Goal: Find specific page/section

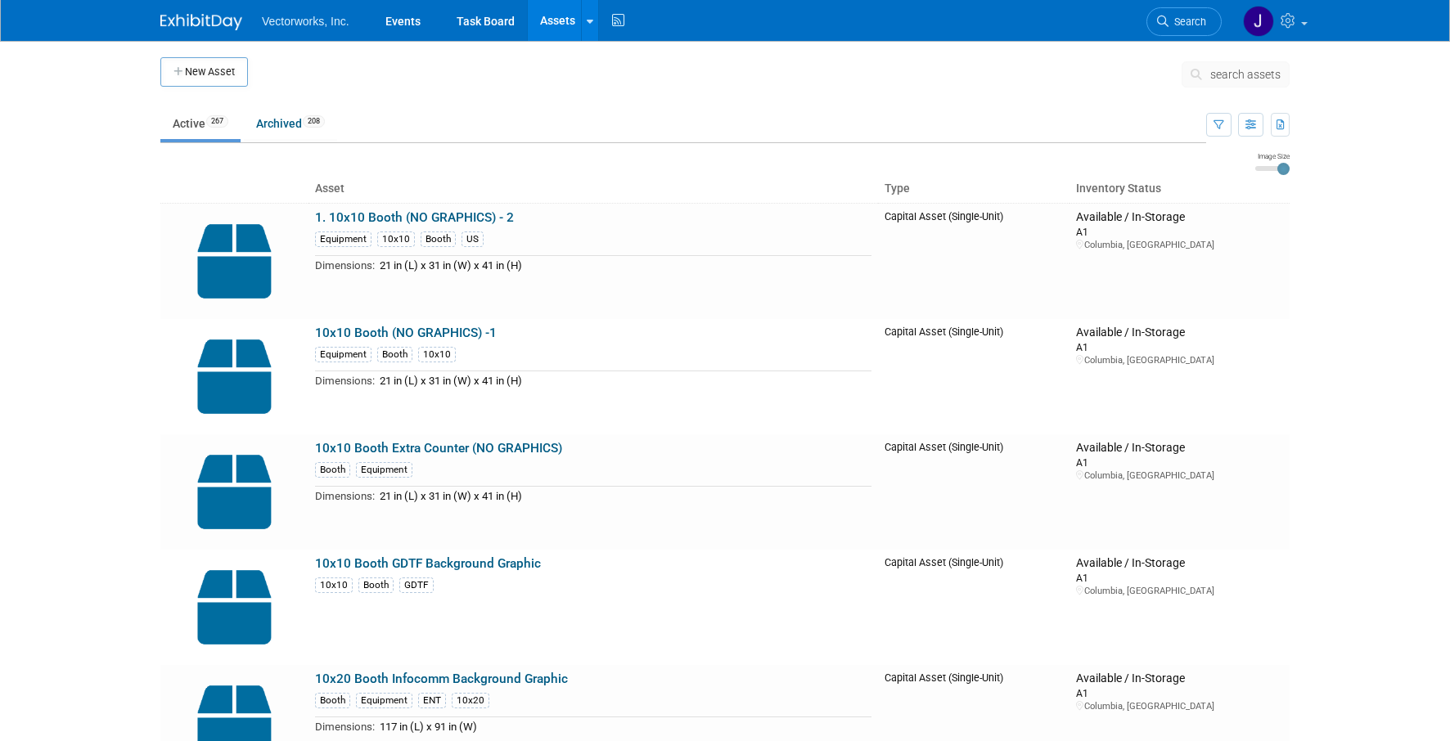
click at [1226, 75] on span "search assets" at bounding box center [1245, 74] width 70 height 13
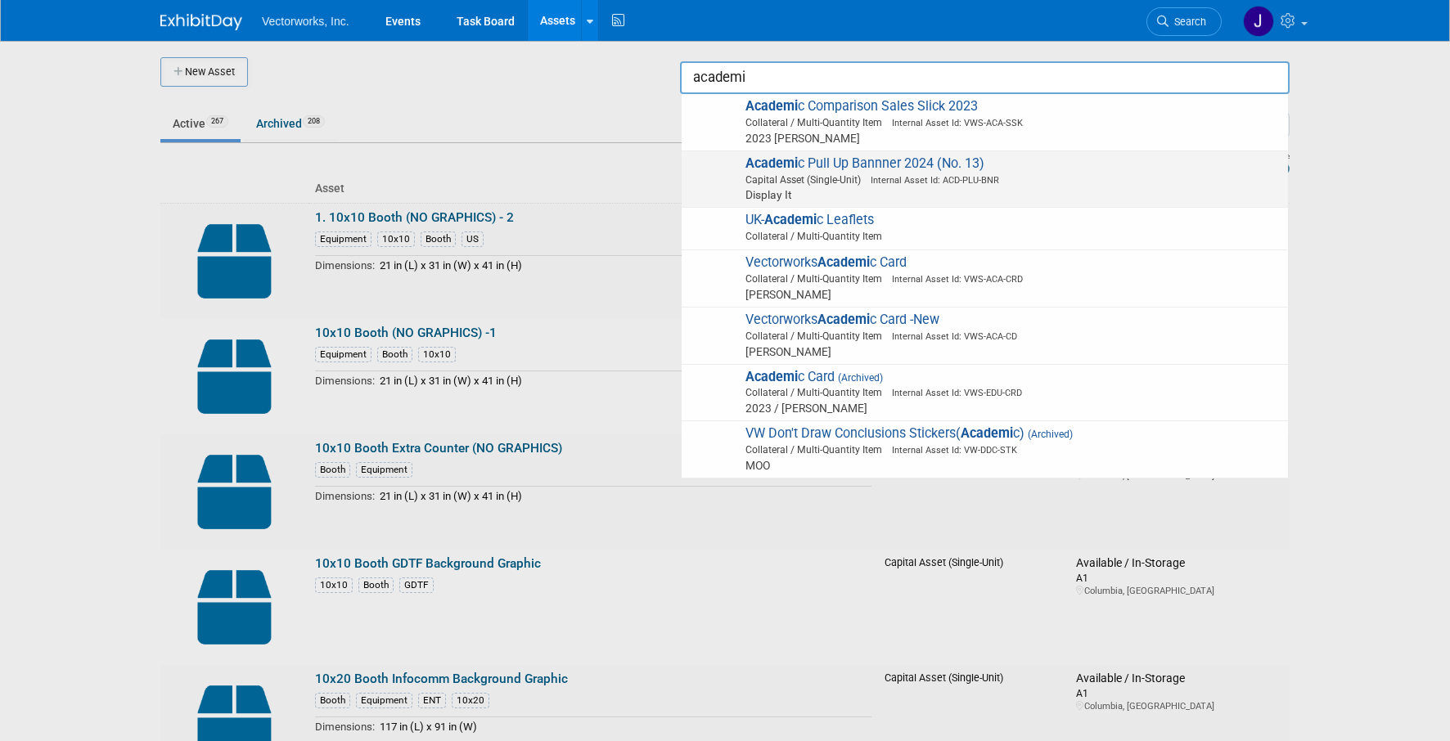
click at [721, 181] on img at bounding box center [713, 174] width 47 height 36
type input "Academic Pull Up Bannner 2024 (No. 13)"
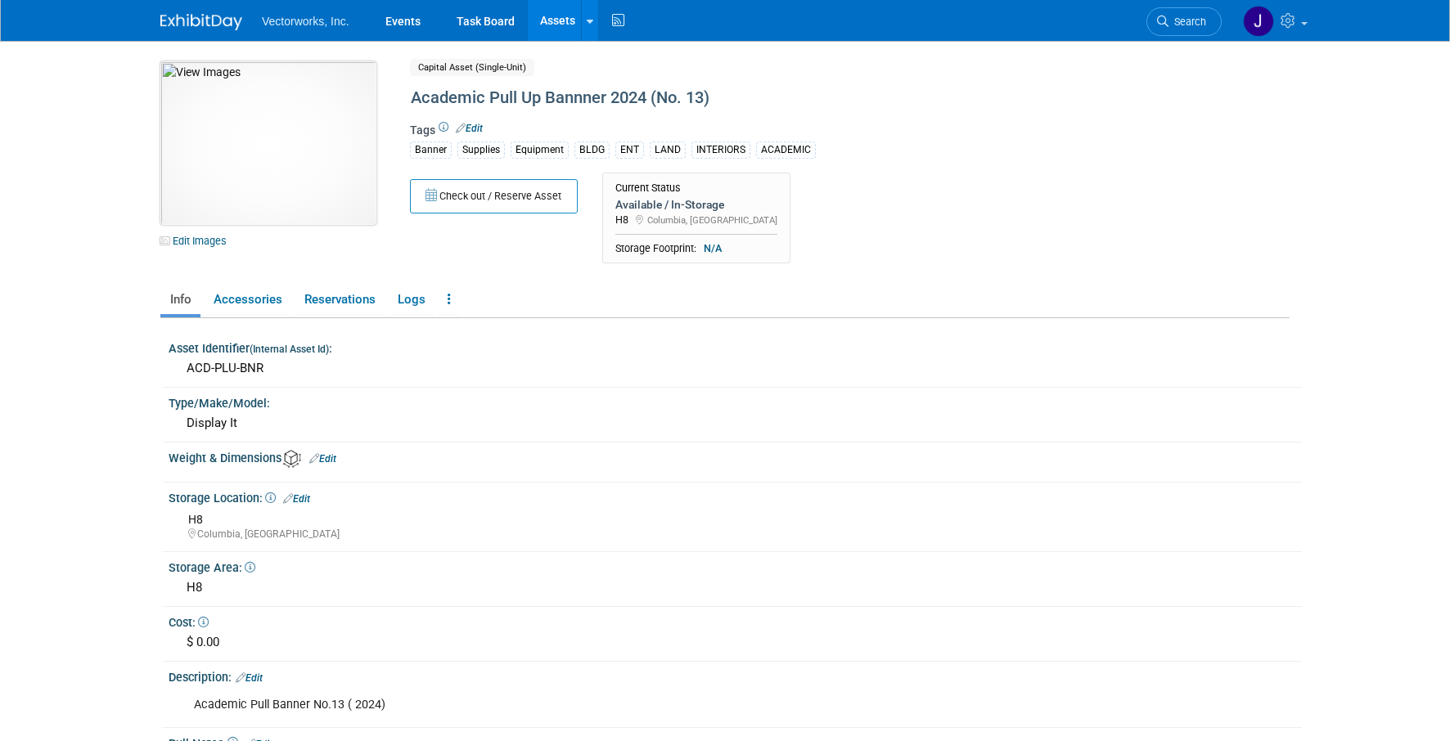
click at [289, 140] on img at bounding box center [268, 143] width 216 height 164
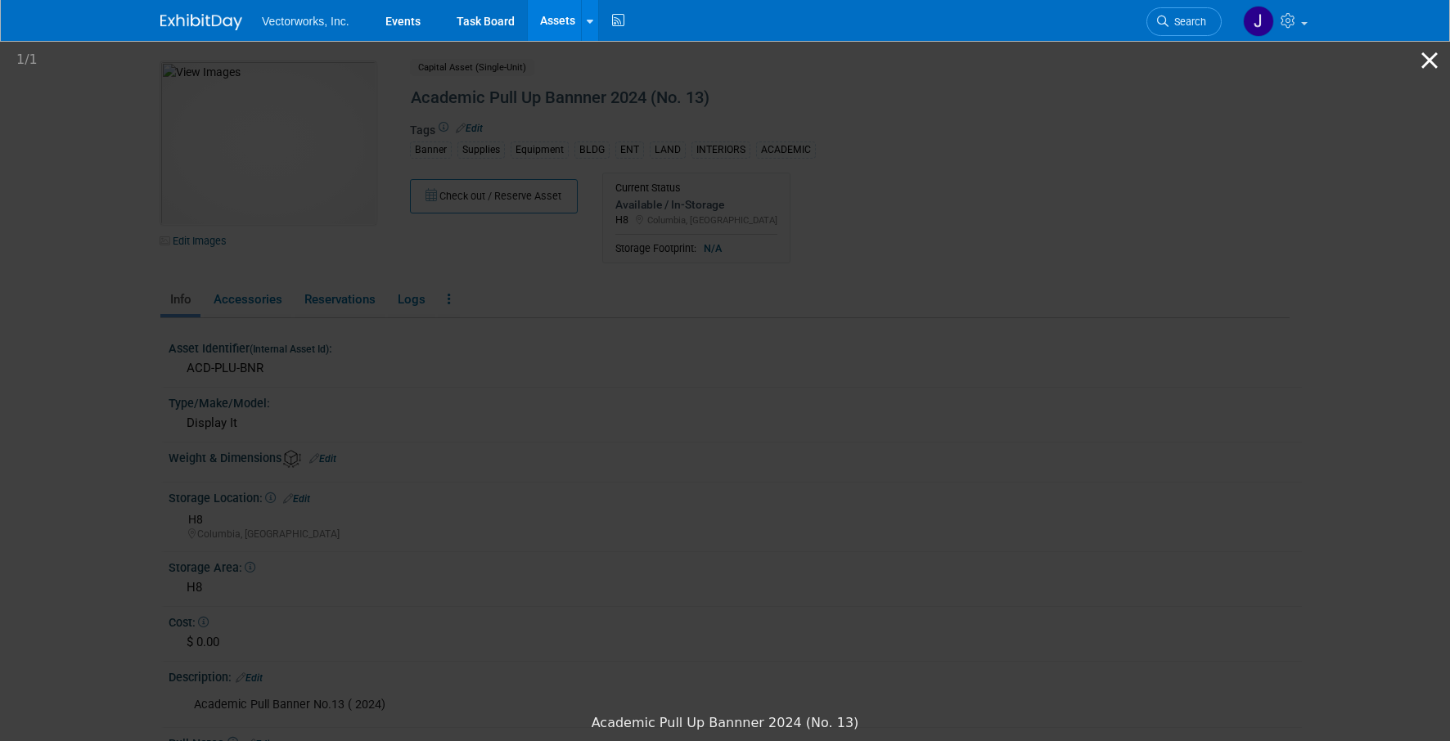
click at [1438, 57] on button "Close gallery" at bounding box center [1429, 60] width 41 height 38
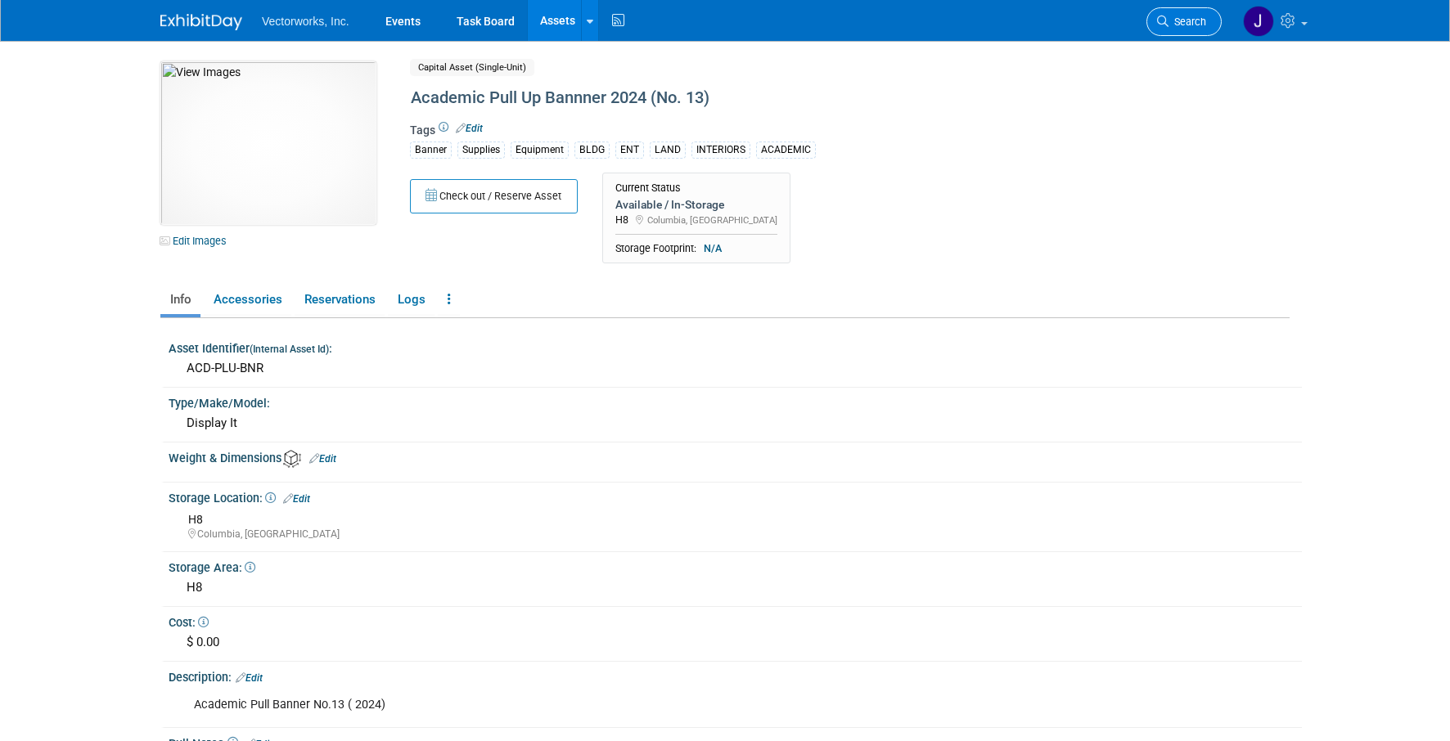
click at [1165, 18] on icon at bounding box center [1162, 21] width 11 height 11
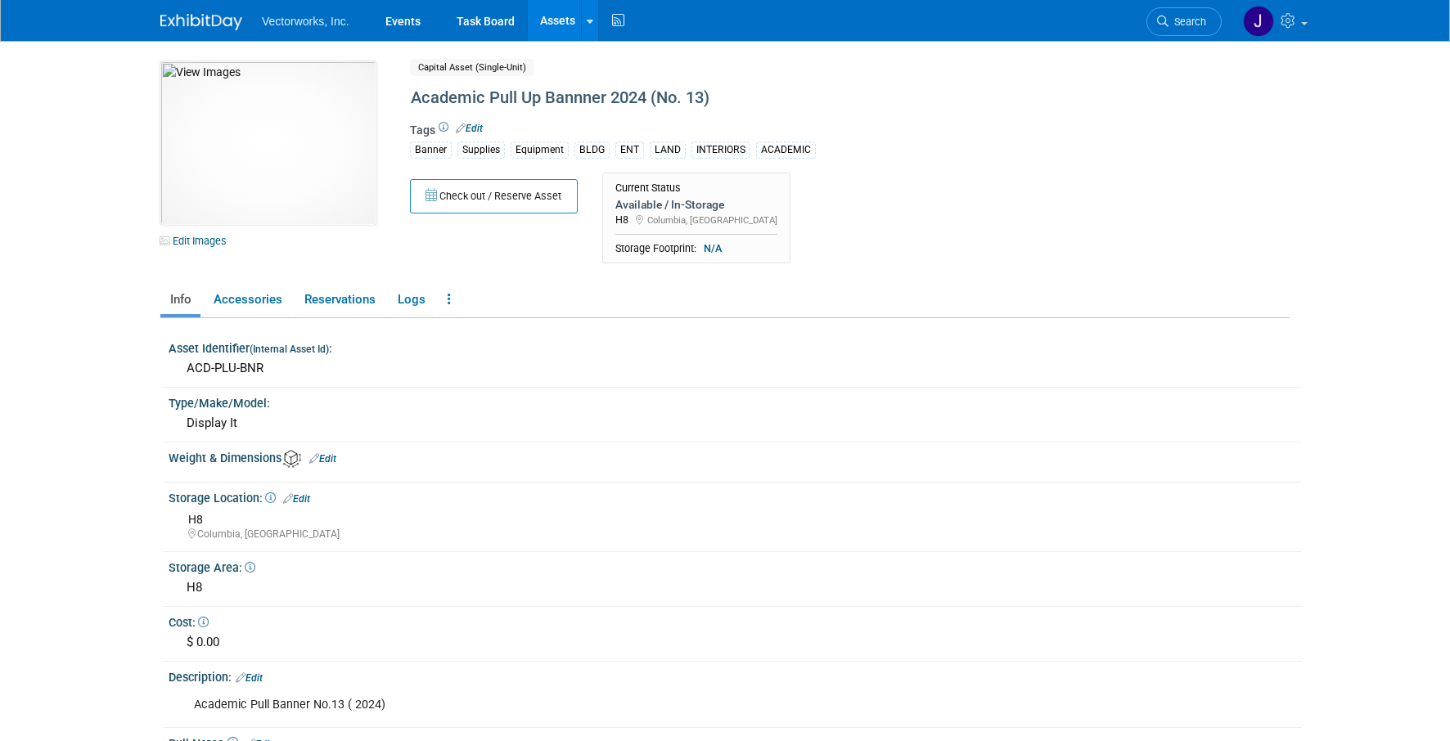
click at [205, 14] on img at bounding box center [201, 22] width 82 height 16
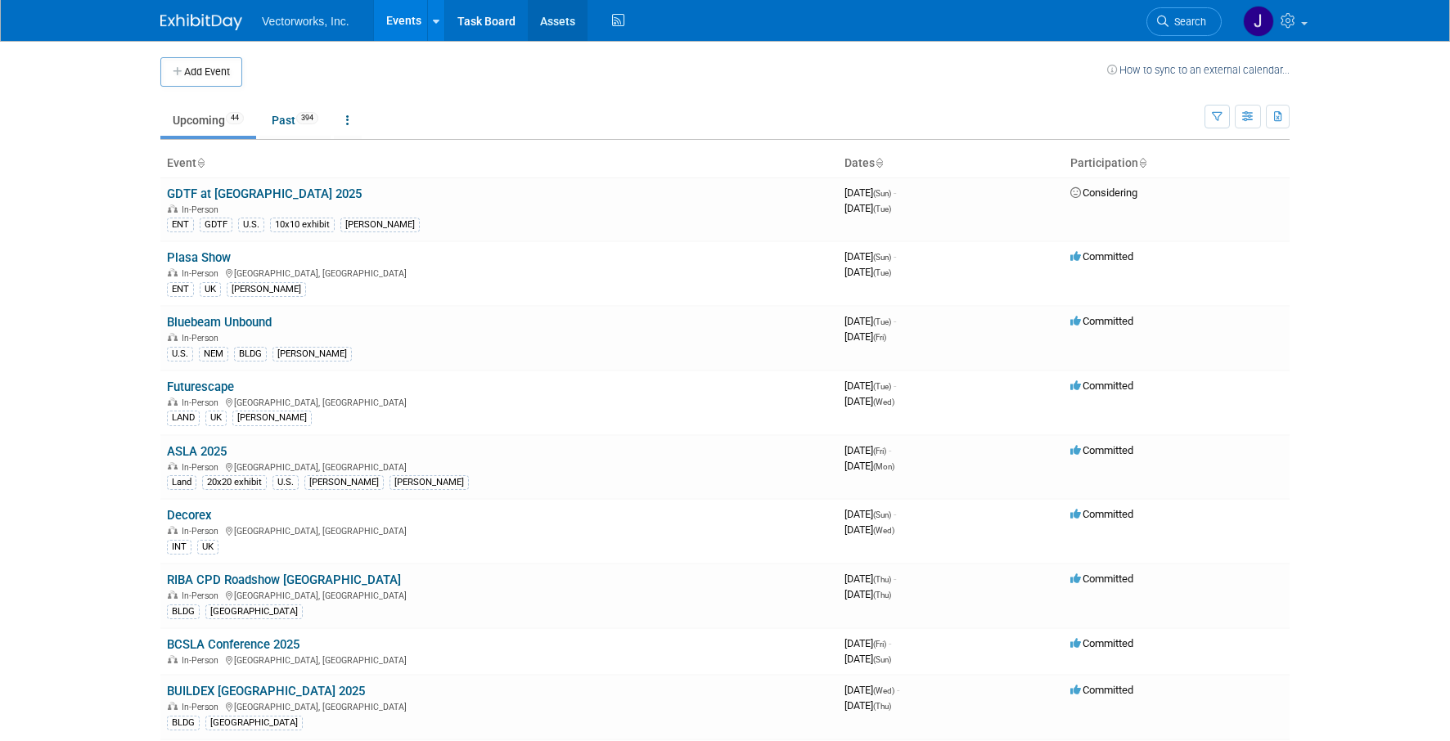
click at [550, 34] on link "Assets" at bounding box center [558, 20] width 60 height 41
click at [569, 31] on link "Assets" at bounding box center [558, 20] width 60 height 41
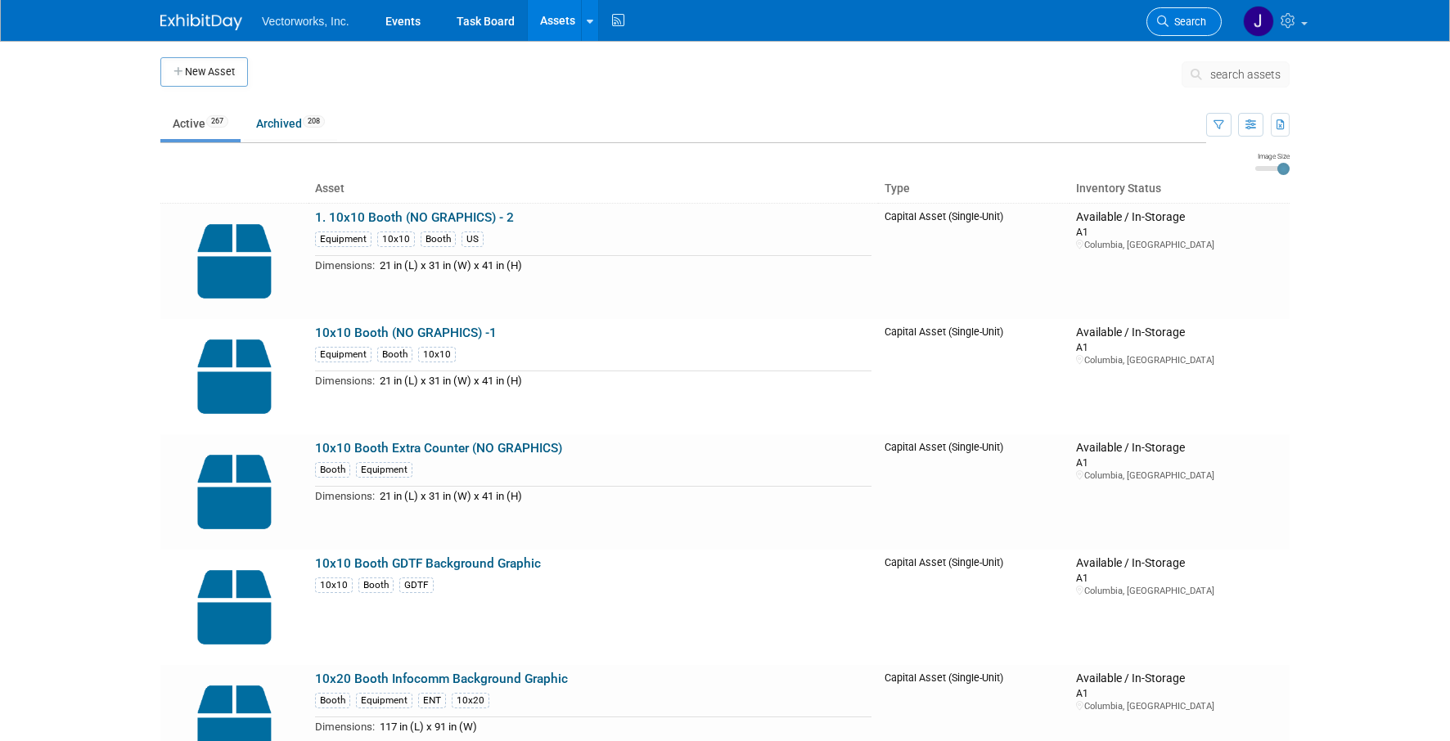
click at [1172, 25] on span "Search" at bounding box center [1188, 22] width 38 height 12
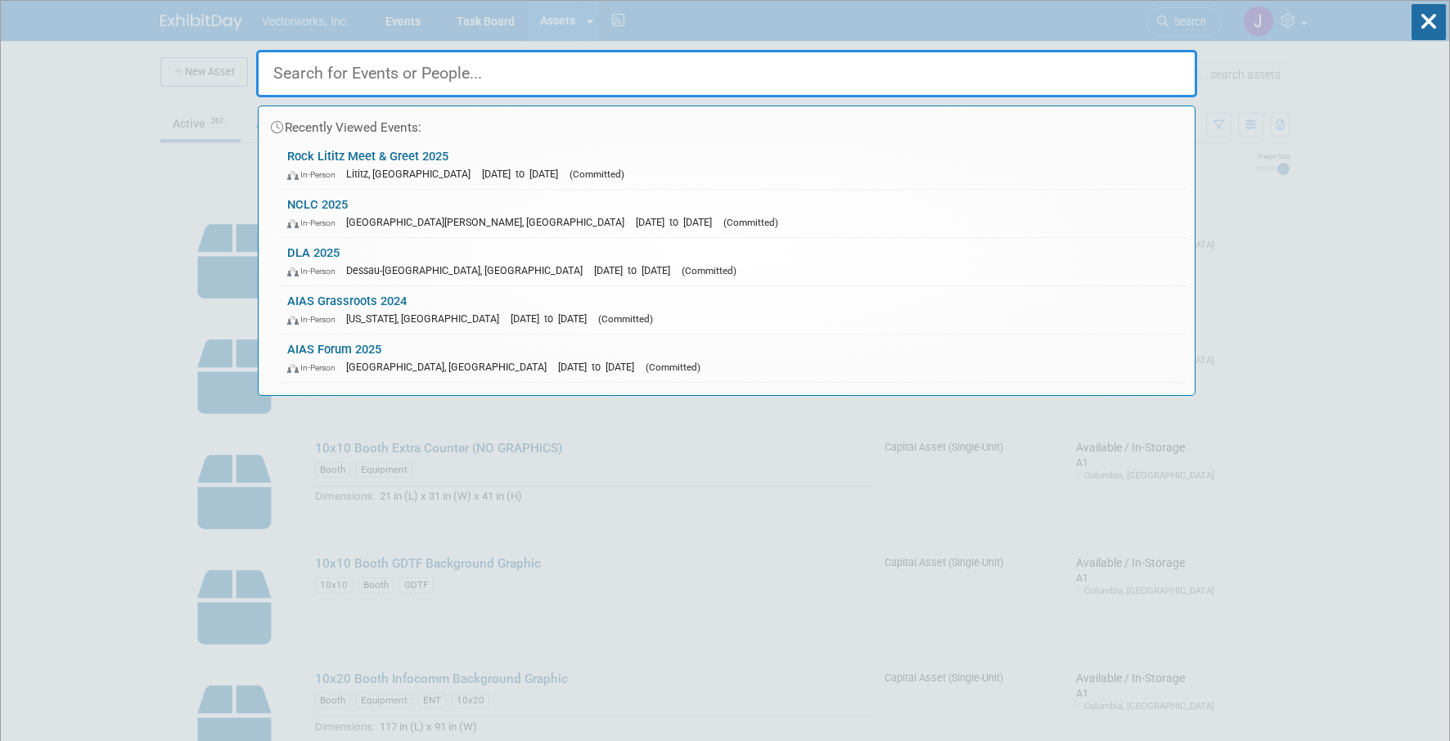
click at [1087, 46] on div at bounding box center [726, 70] width 941 height 56
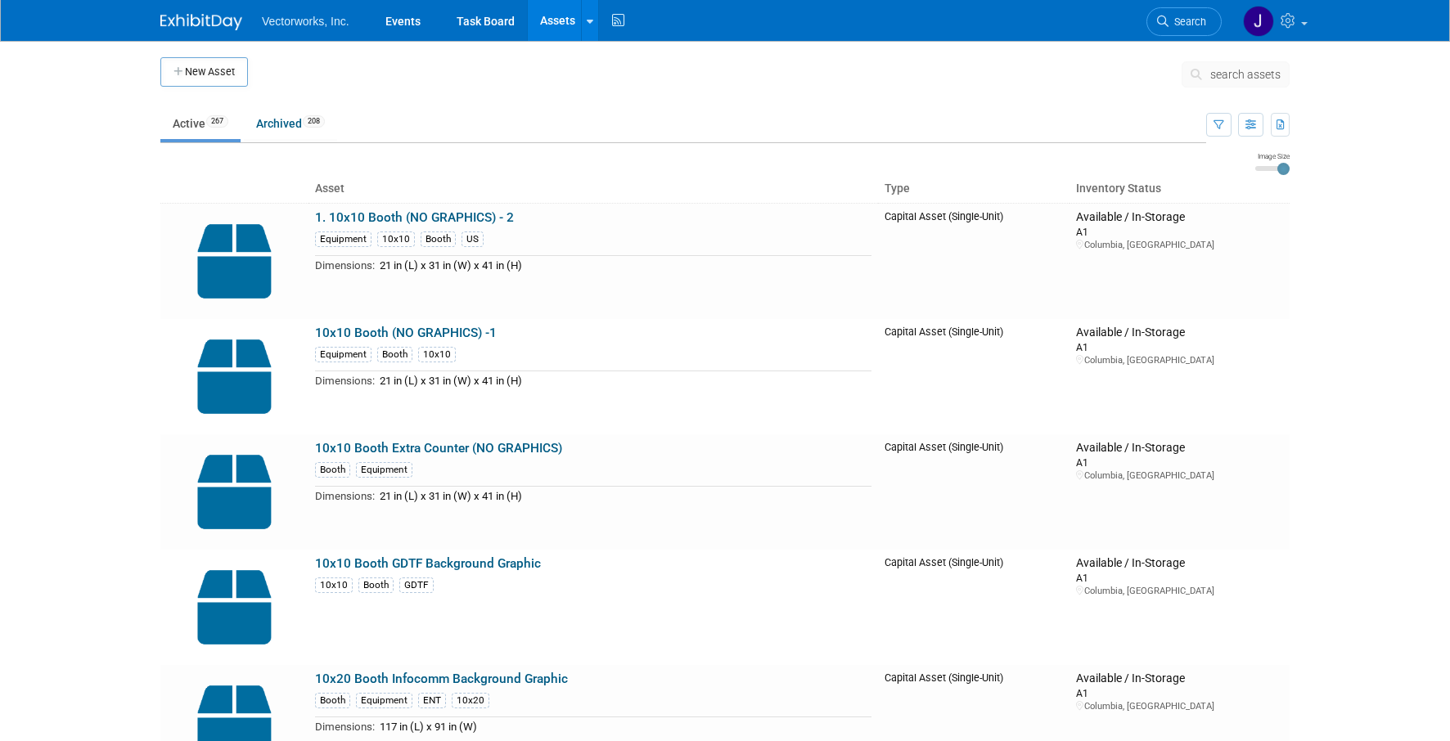
click at [1237, 73] on span "search assets" at bounding box center [1245, 74] width 70 height 13
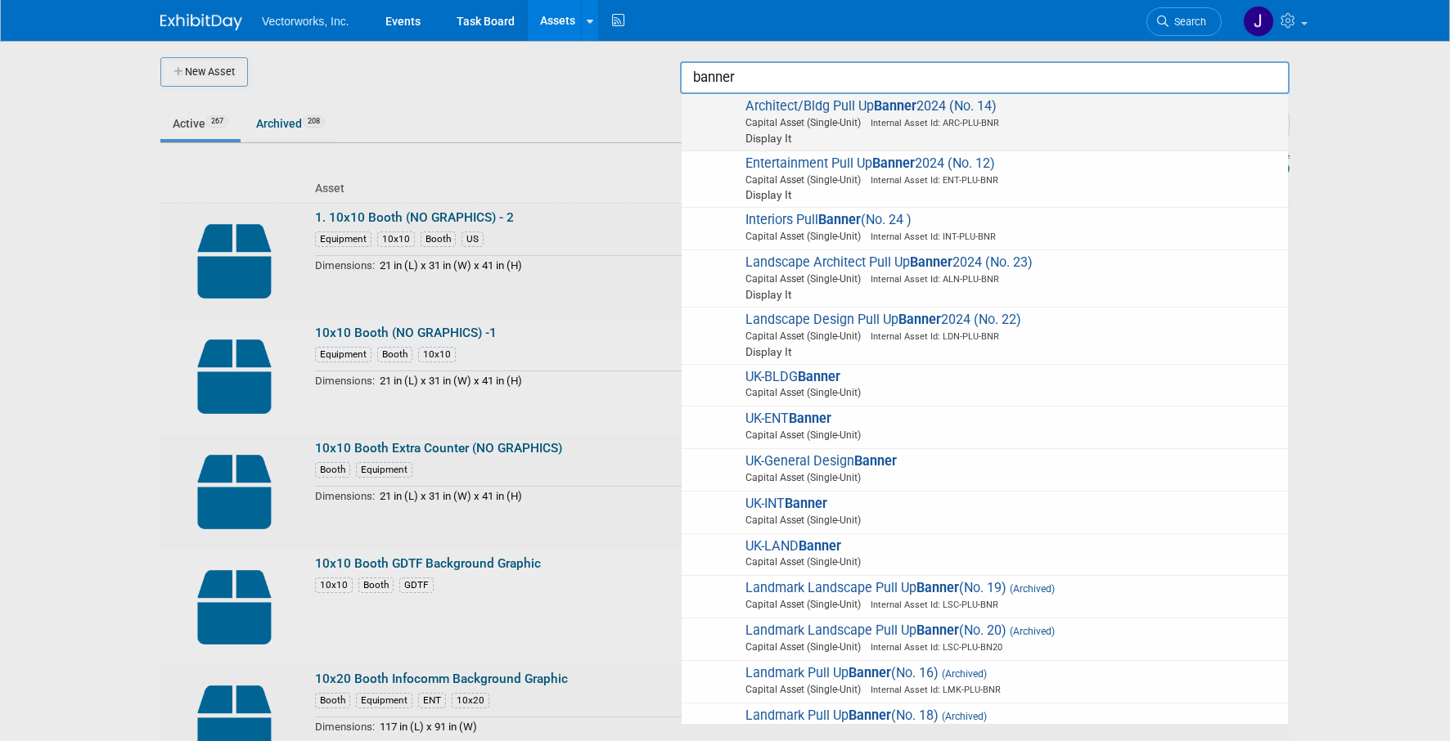
click at [701, 111] on img at bounding box center [713, 116] width 47 height 36
type input "Architect/Bldg Pull Up Banner 2024 (No. 14)"
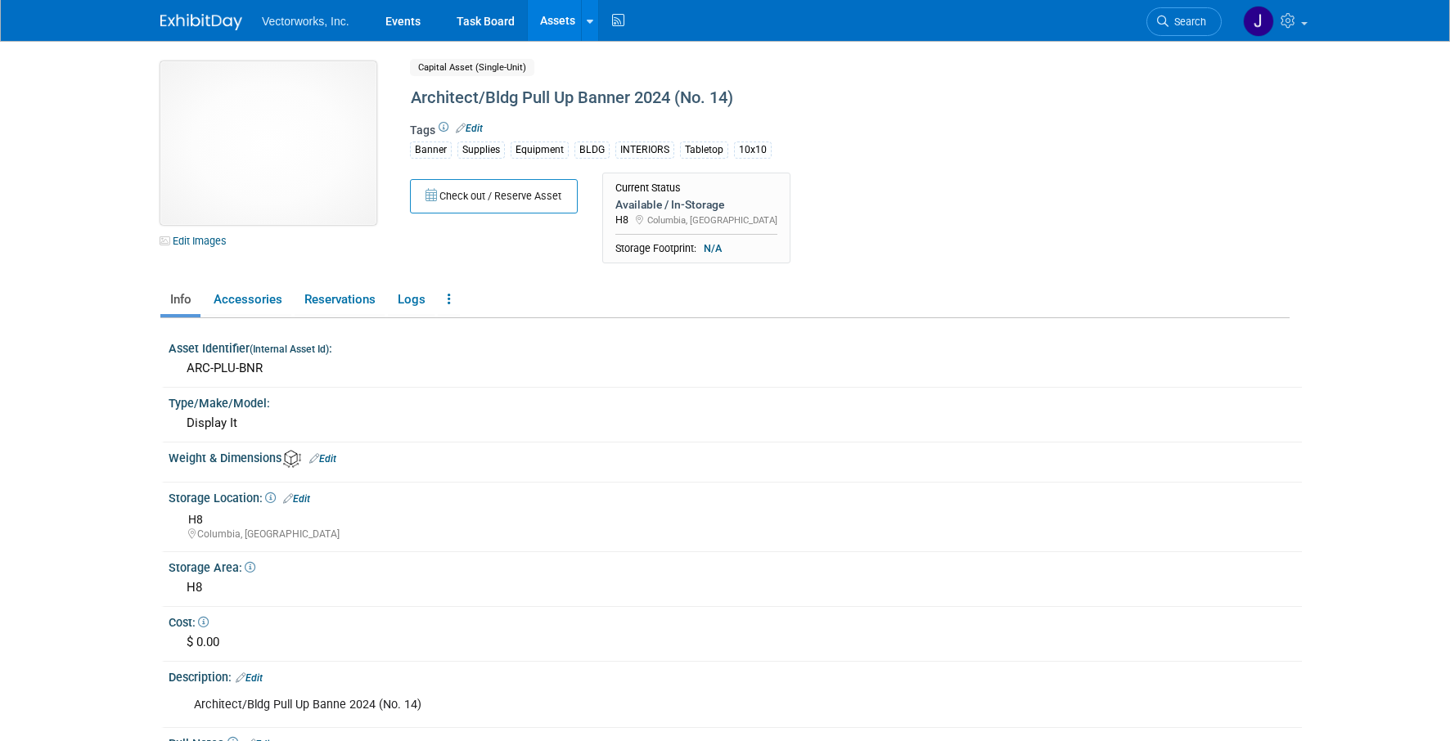
click at [260, 105] on img at bounding box center [268, 143] width 216 height 164
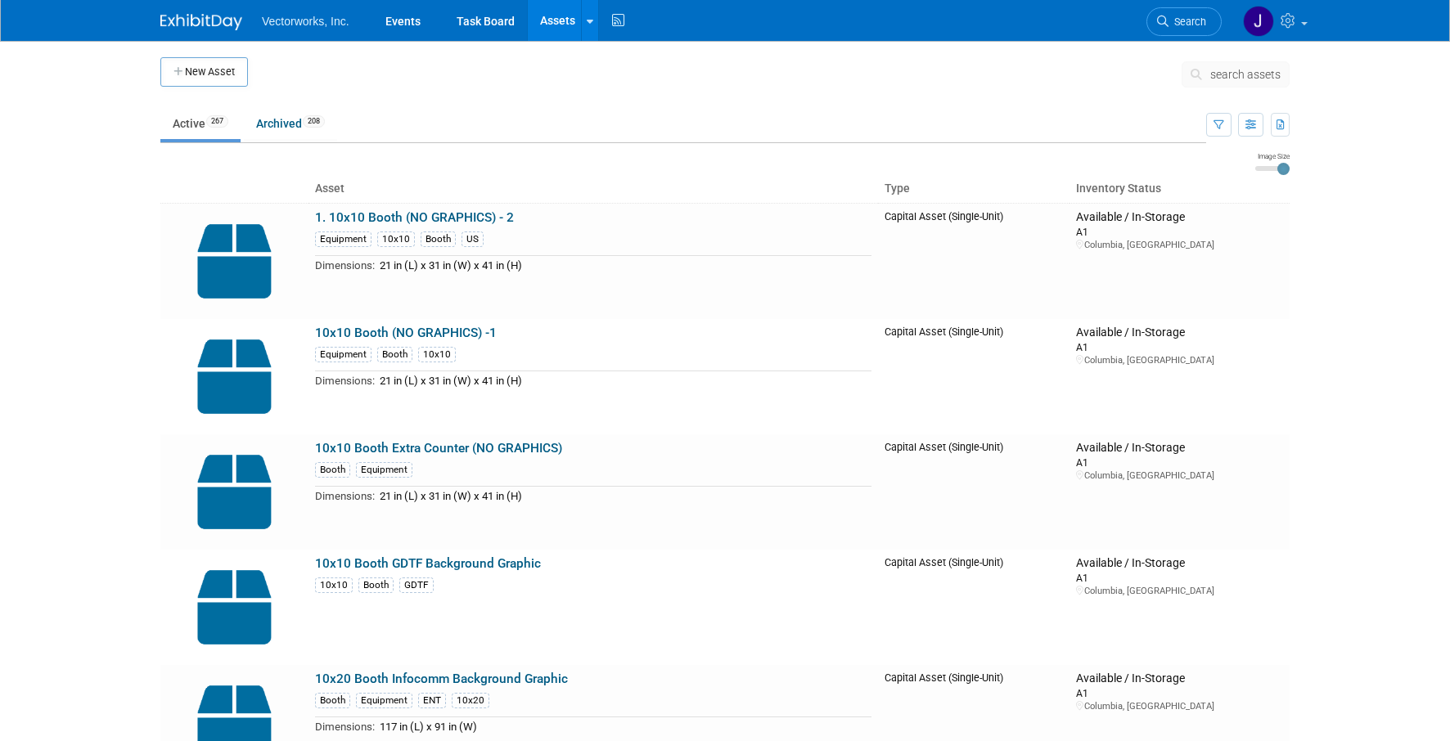
click at [1216, 70] on span "search assets" at bounding box center [1245, 74] width 70 height 13
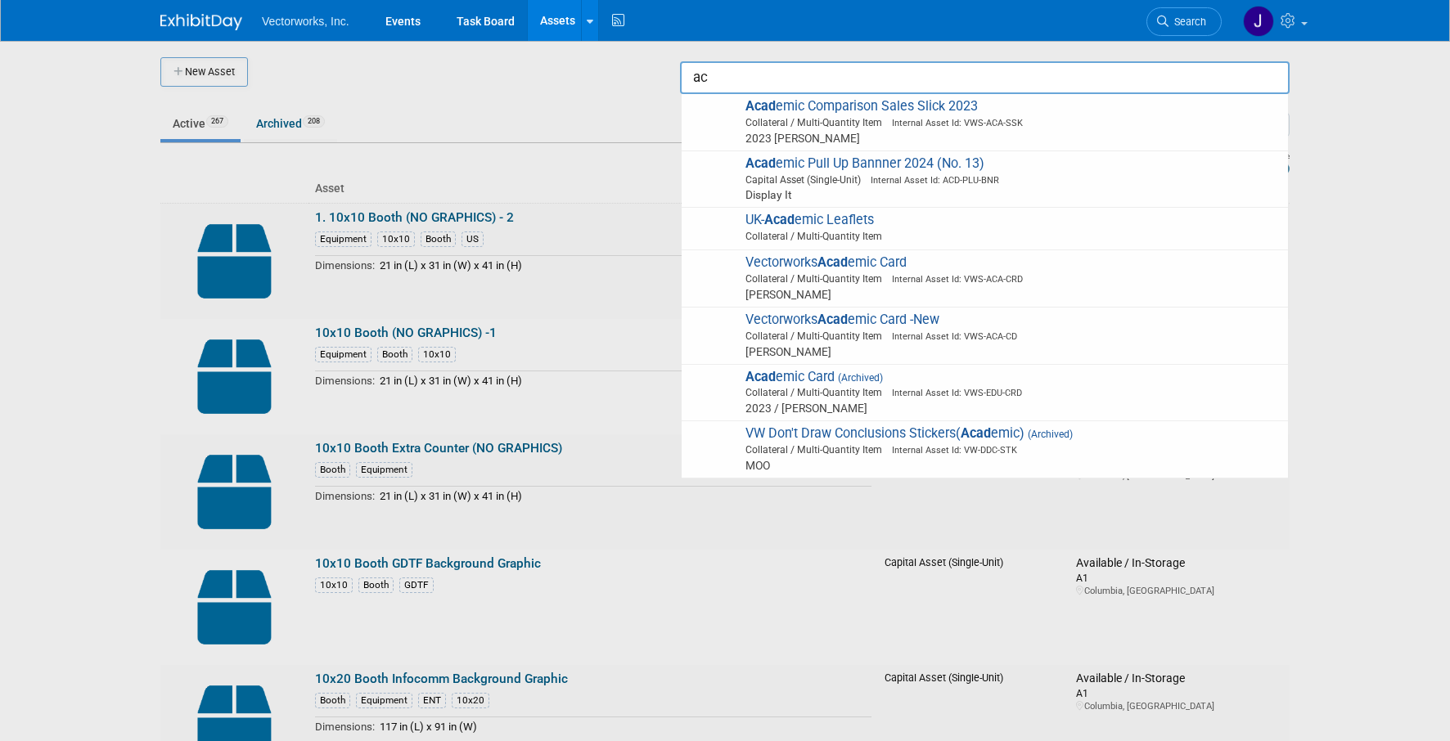
type input "a"
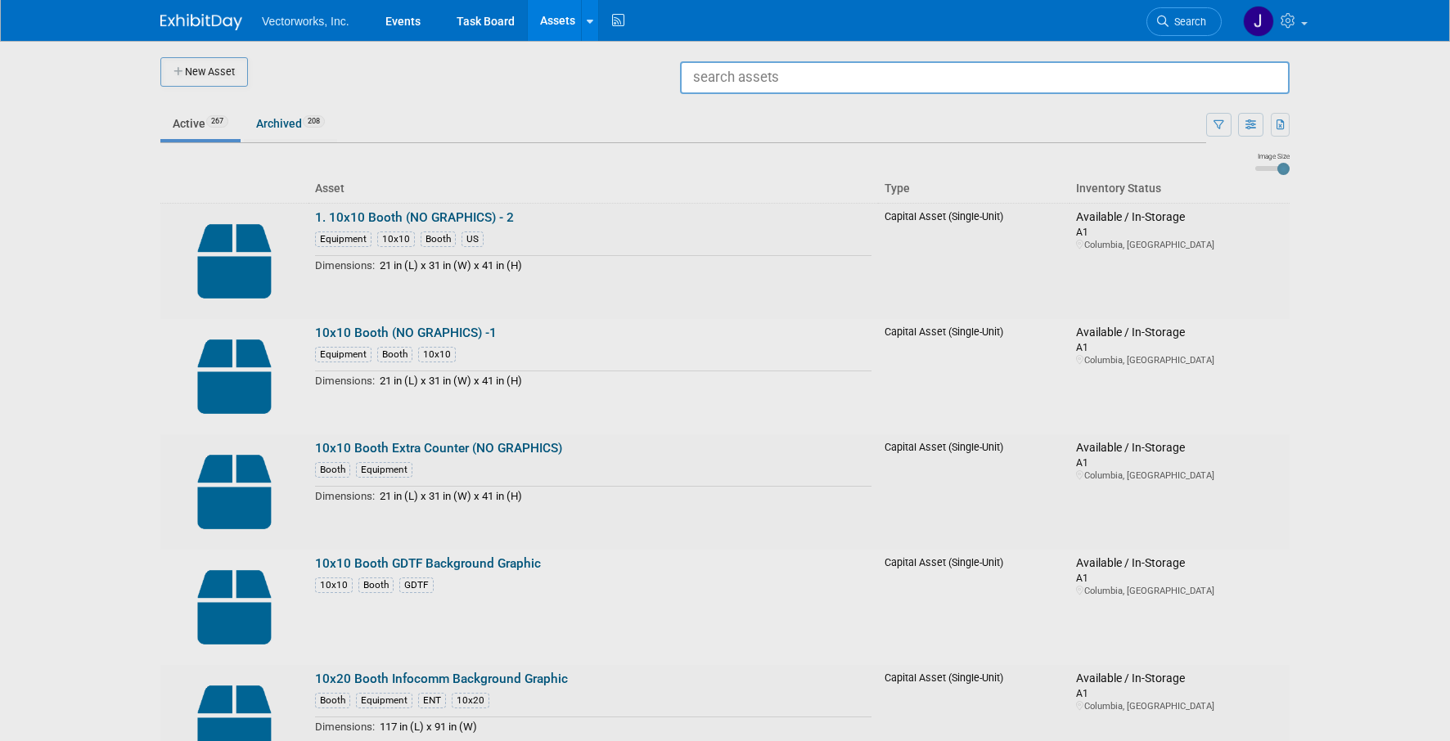
click at [1211, 86] on input "text" at bounding box center [985, 77] width 610 height 33
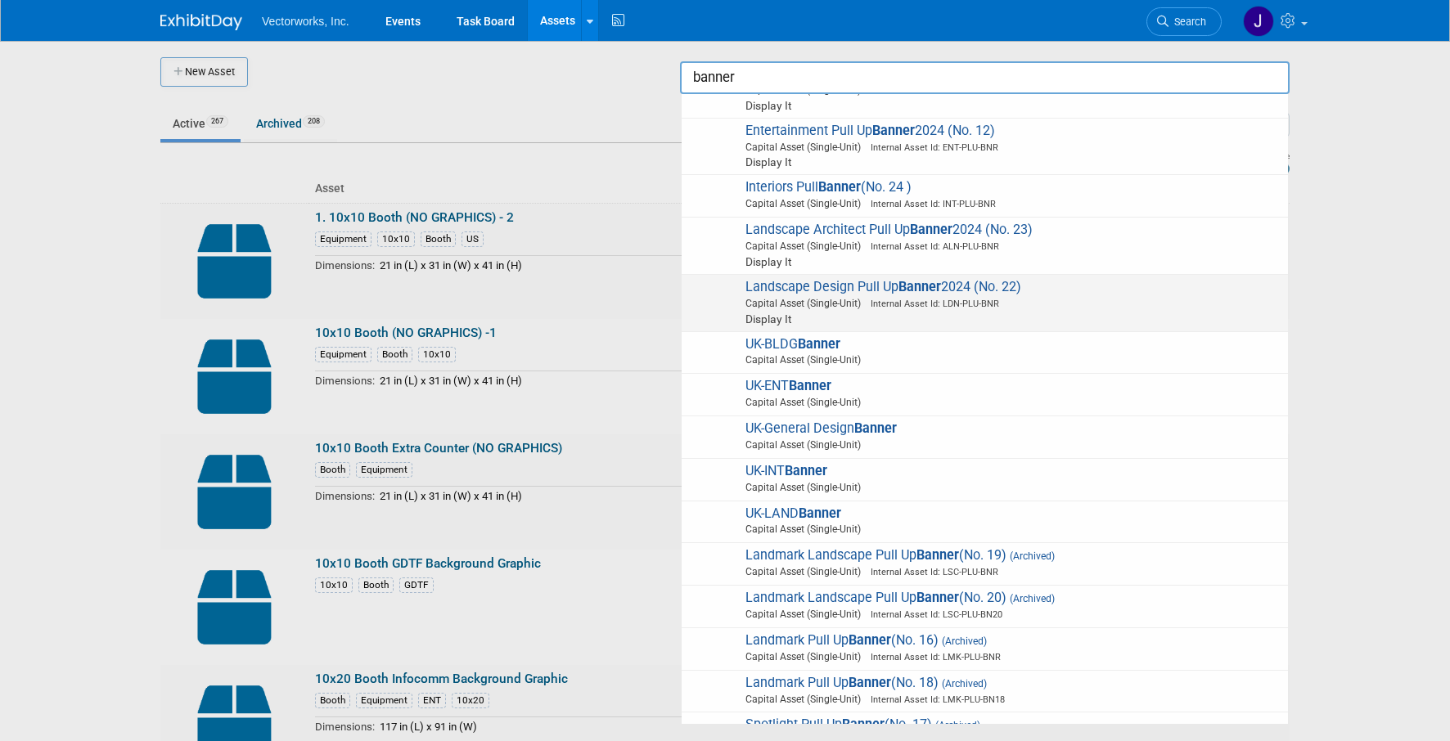
scroll to position [65, 0]
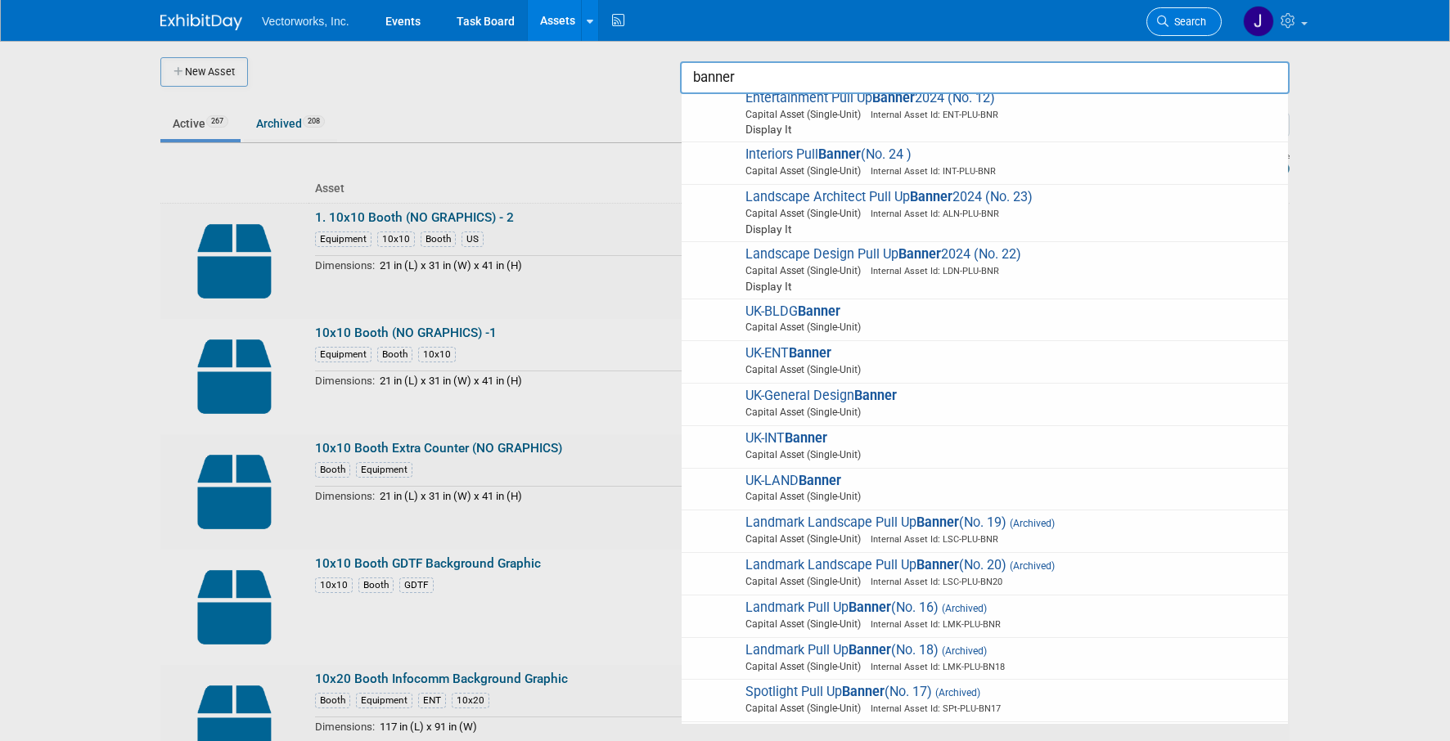
type input "banner"
click at [1176, 28] on link "Search" at bounding box center [1184, 21] width 75 height 29
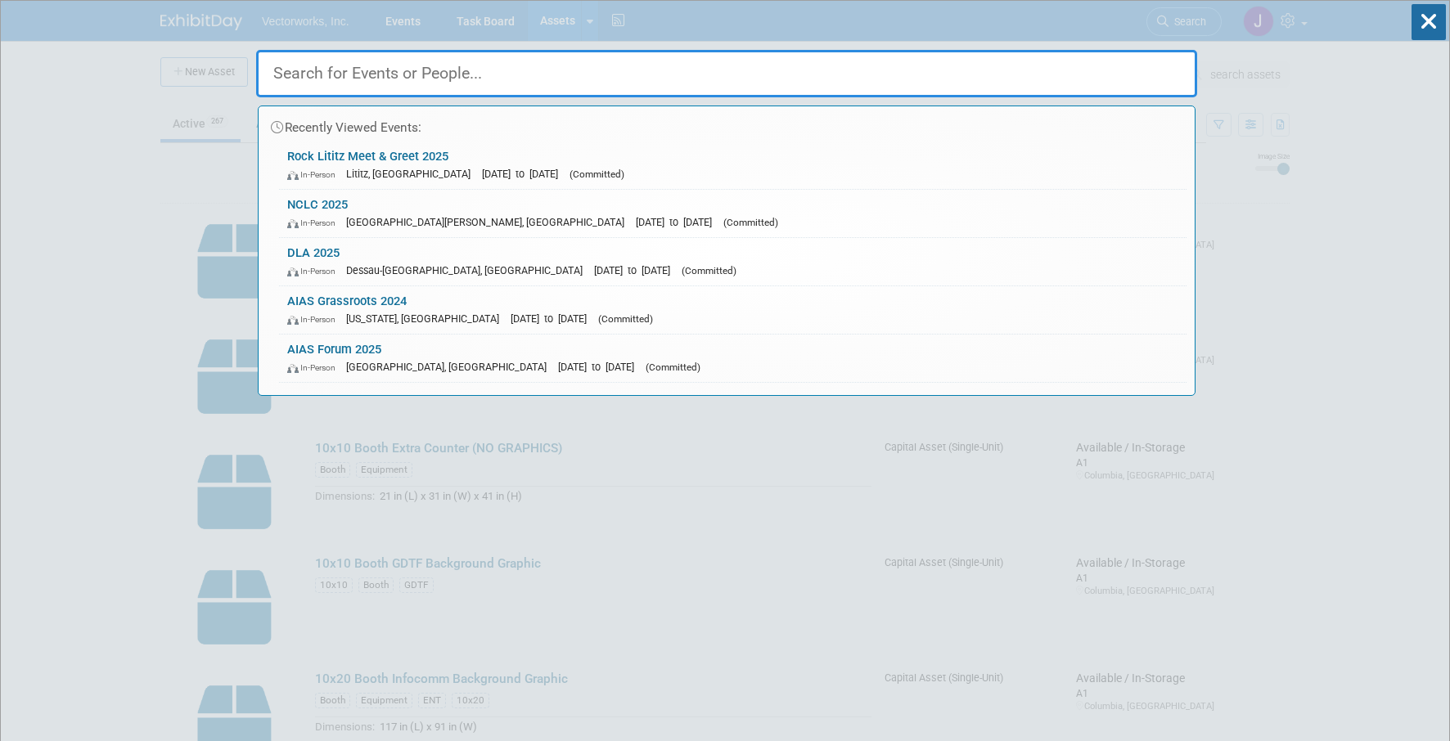
click at [1074, 85] on input "text" at bounding box center [726, 73] width 941 height 47
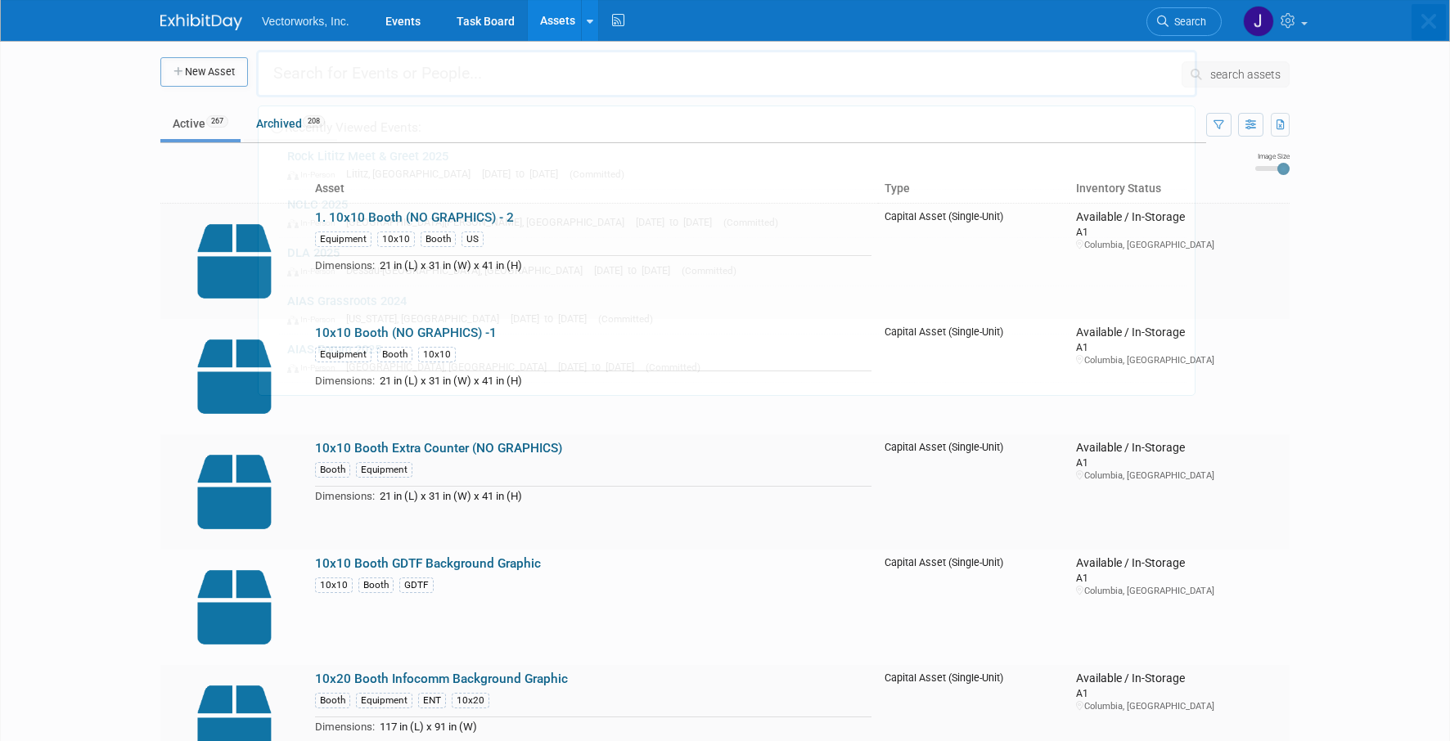
click at [1242, 76] on span "search assets" at bounding box center [1245, 74] width 70 height 13
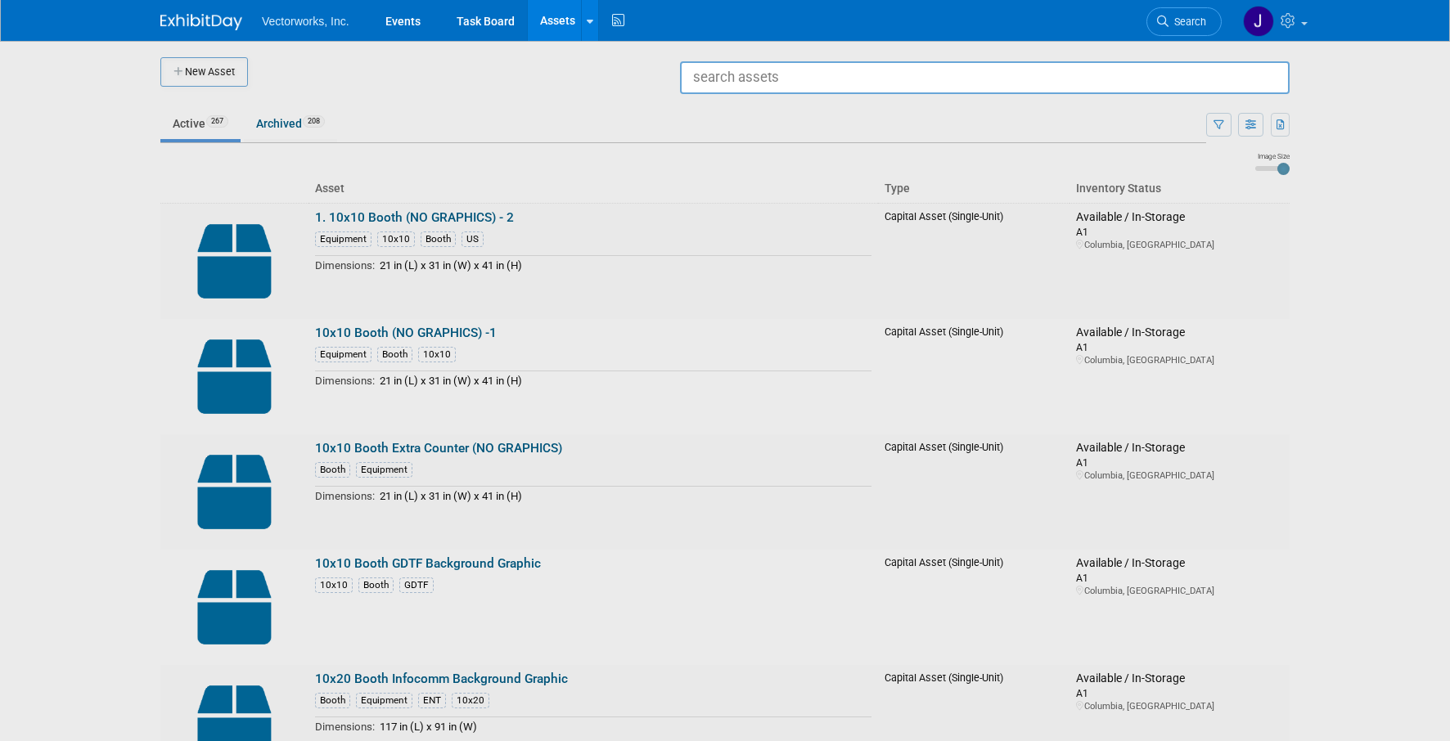
click at [1235, 73] on input "text" at bounding box center [985, 77] width 610 height 33
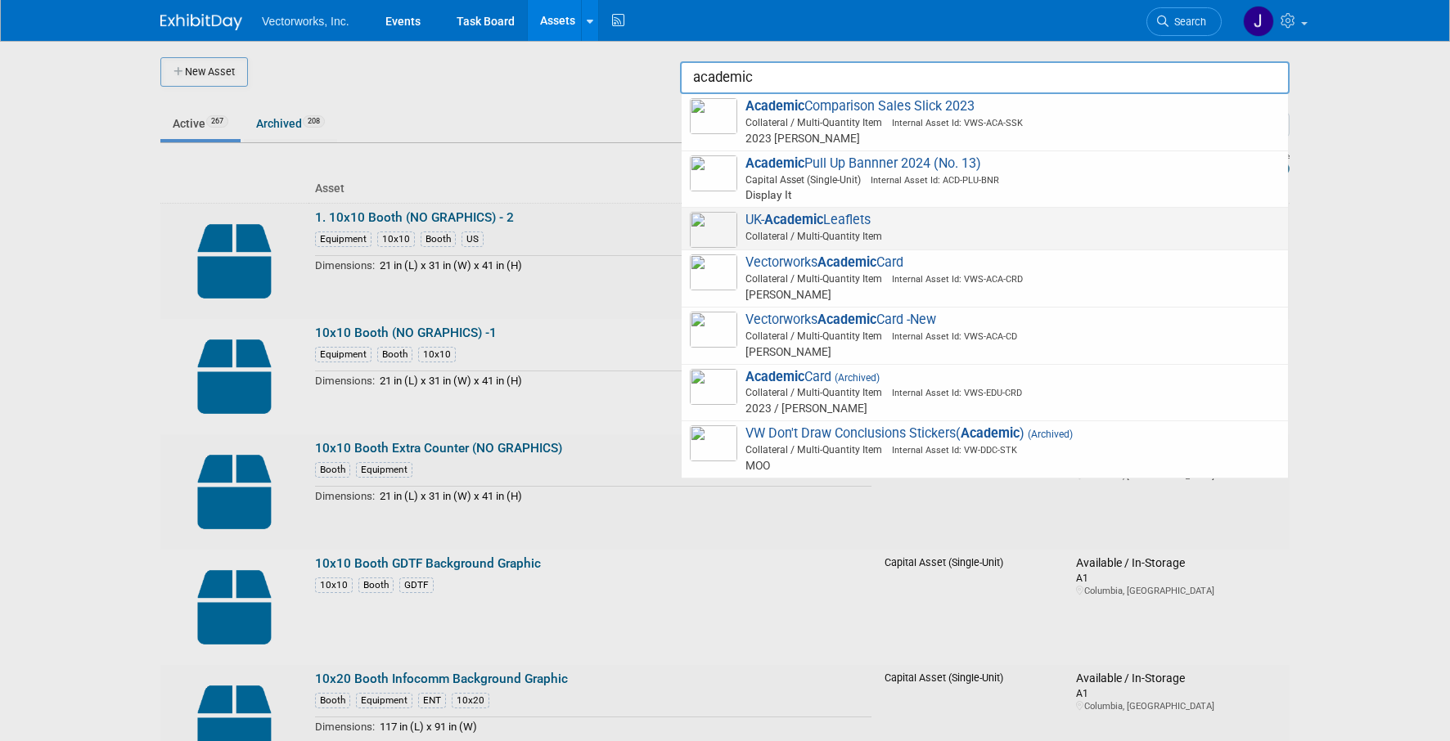
click at [714, 233] on img at bounding box center [713, 230] width 47 height 36
type input "UK-Academic Leaflets"
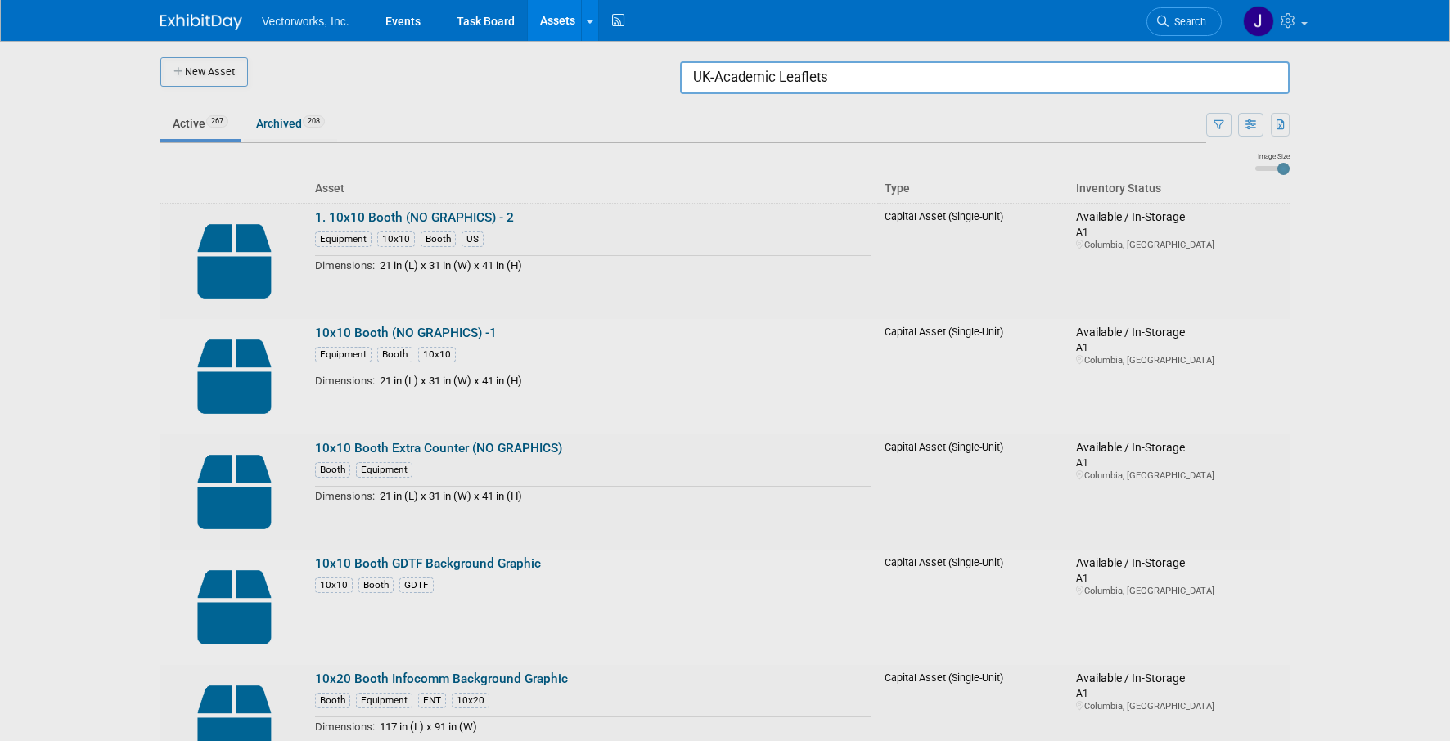
click at [972, 75] on input "UK-Academic Leaflets" at bounding box center [985, 77] width 610 height 33
drag, startPoint x: 927, startPoint y: 78, endPoint x: 676, endPoint y: 75, distance: 251.3
click at [669, 83] on body "Vectorworks, Inc. Events Task Board Assets New Asset Search Assets Bulk Upload …" at bounding box center [725, 370] width 1450 height 741
click at [547, 21] on link "Assets" at bounding box center [558, 20] width 60 height 41
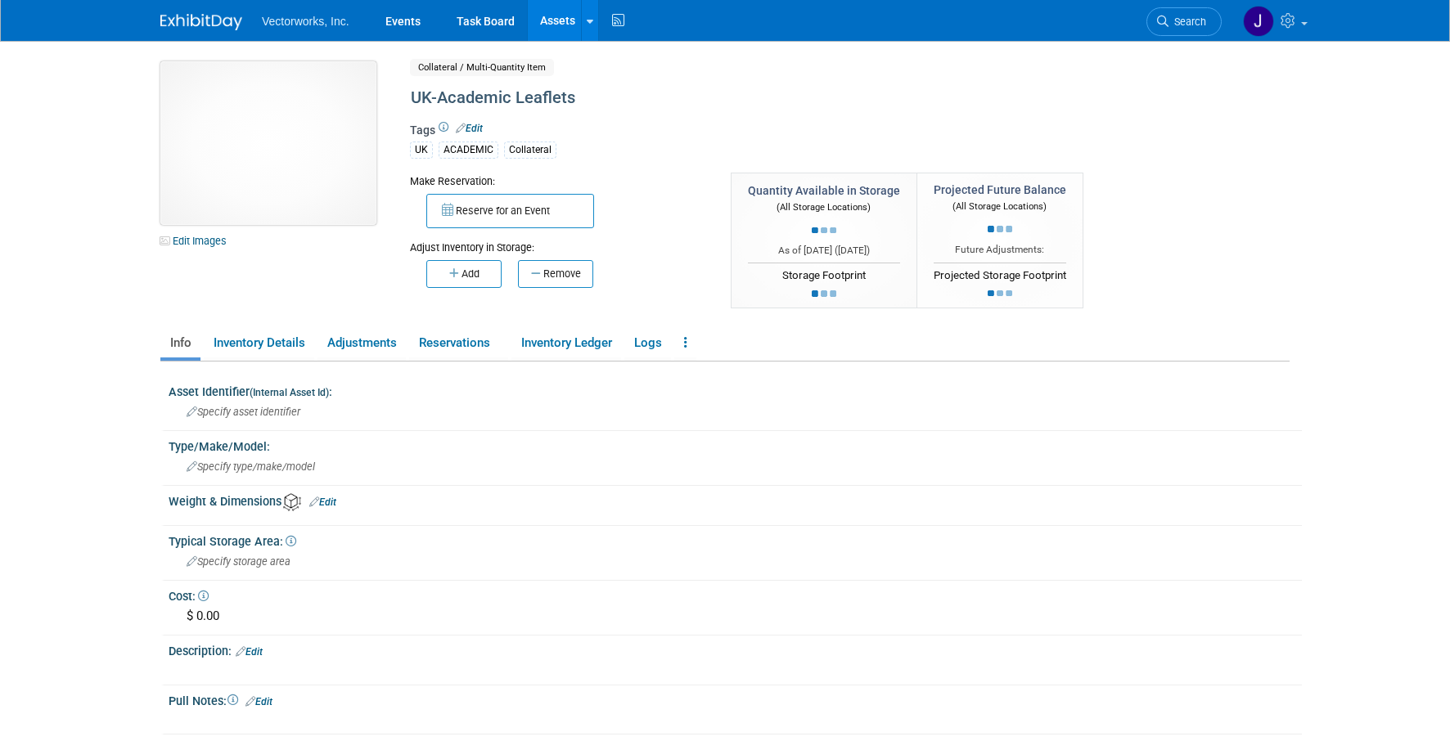
click at [275, 147] on img at bounding box center [268, 143] width 216 height 164
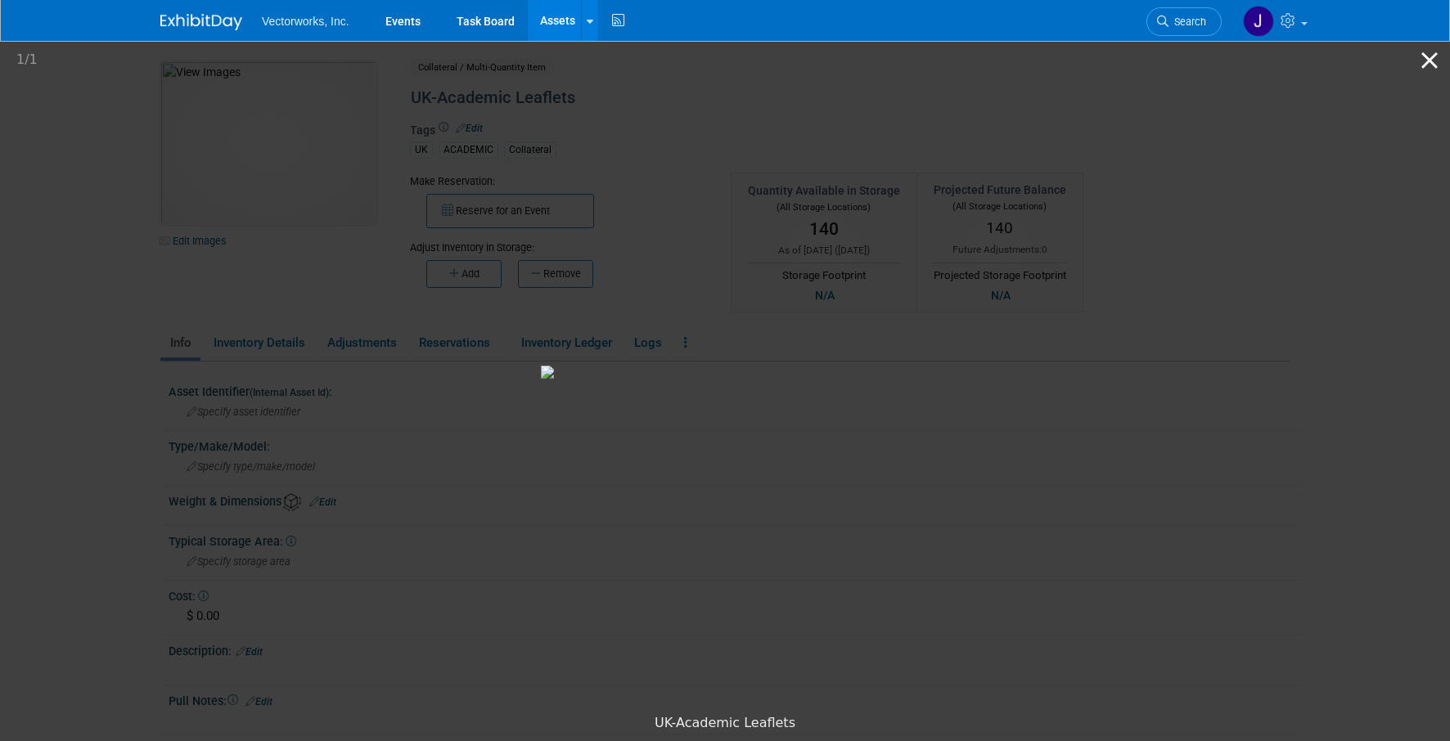
click at [1422, 61] on button "Close gallery" at bounding box center [1429, 60] width 41 height 38
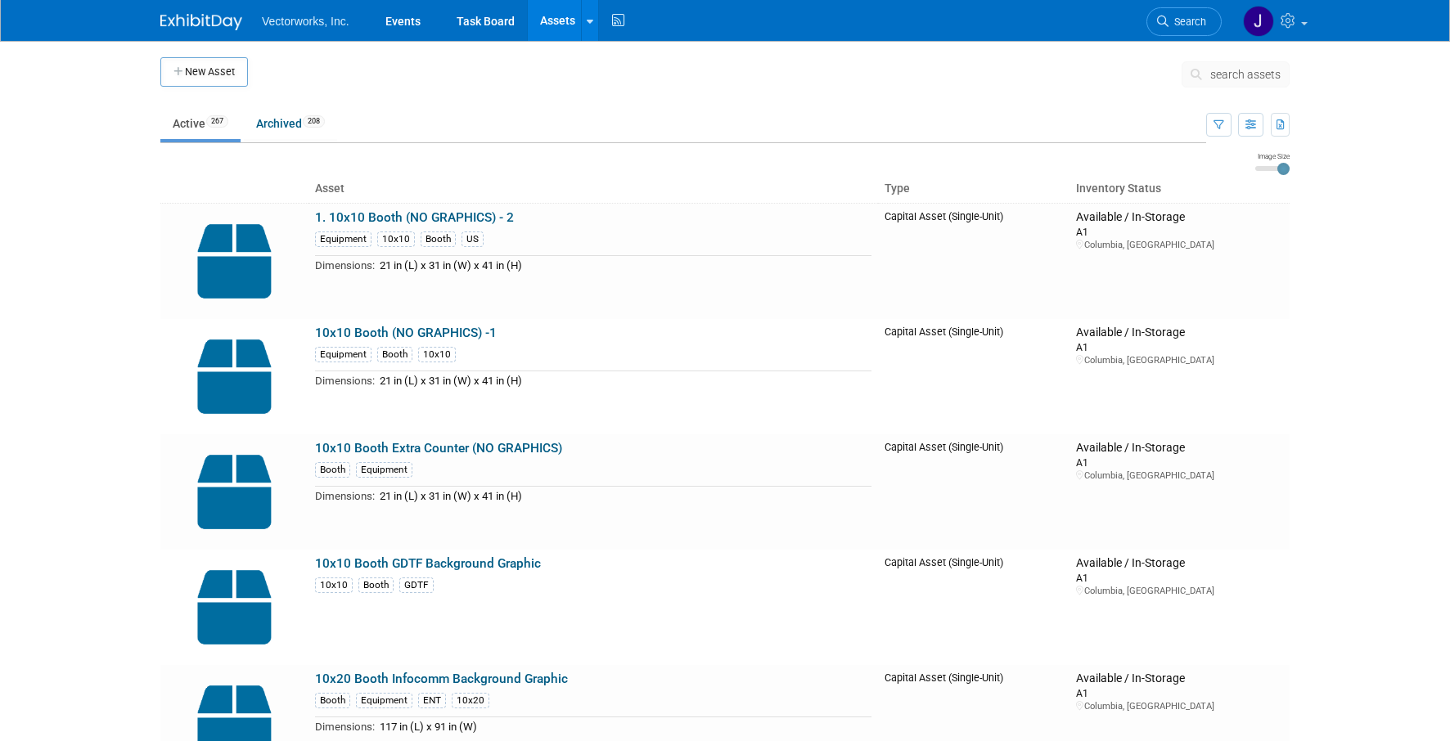
click at [1229, 72] on span "search assets" at bounding box center [1245, 74] width 70 height 13
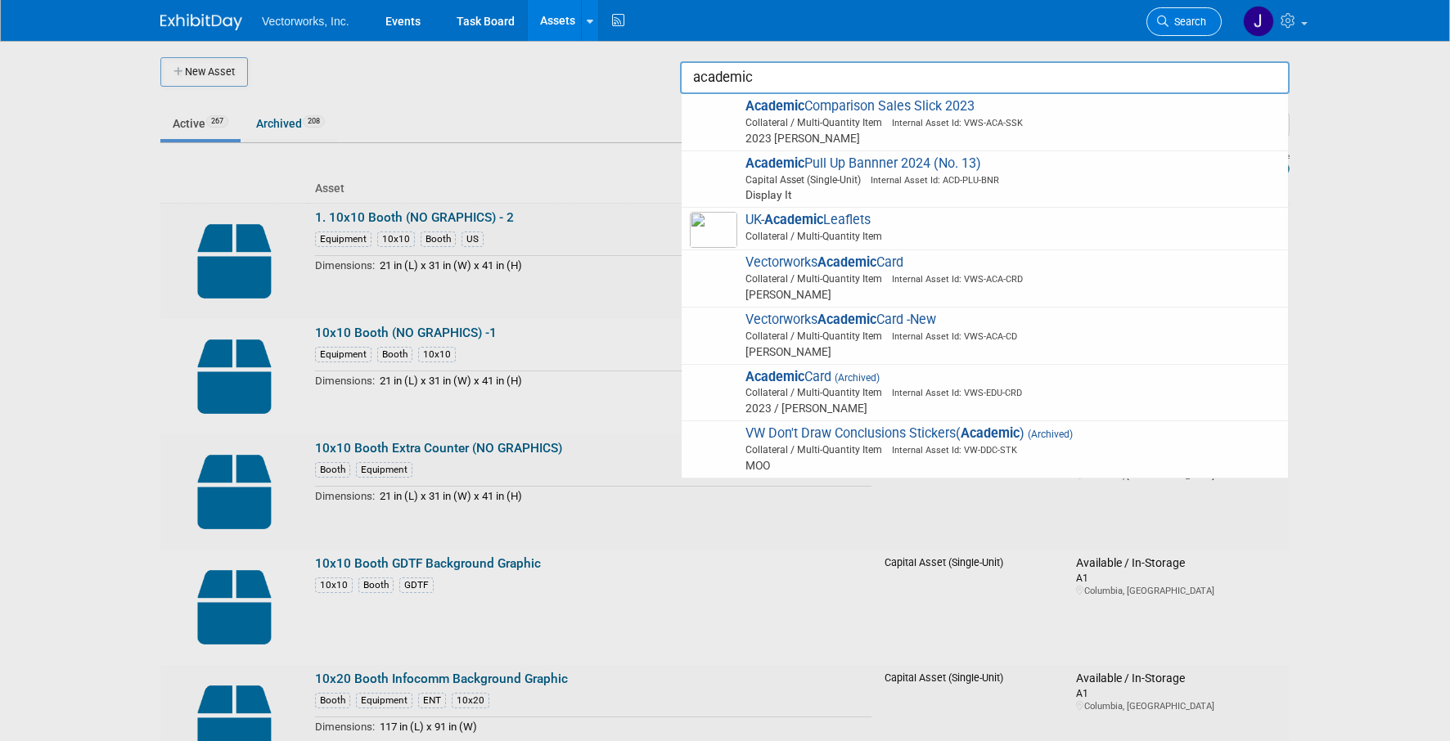
type input "academic"
click at [1188, 19] on span "Search" at bounding box center [1188, 22] width 38 height 12
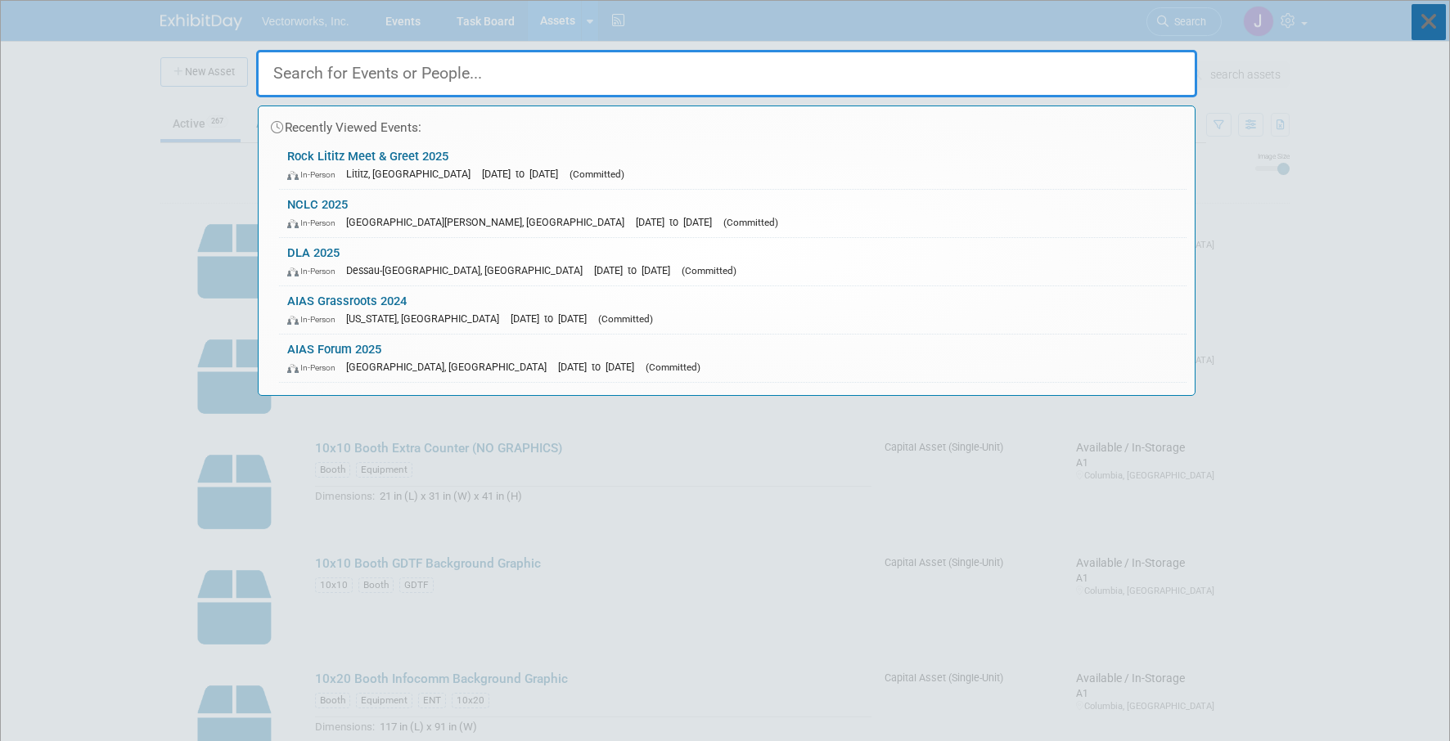
click at [1419, 13] on icon at bounding box center [1429, 22] width 34 height 36
